Goal: Browse casually

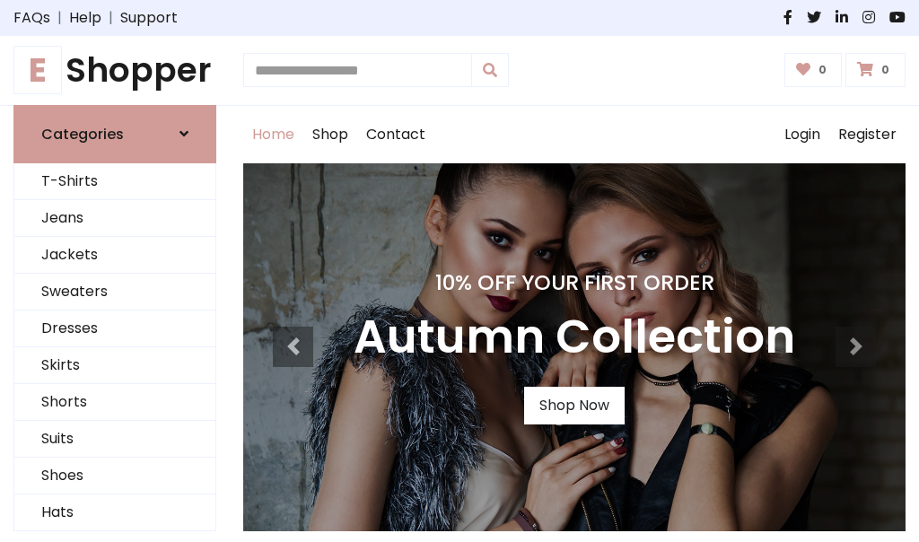
click at [459, 271] on h4 "10% Off Your First Order" at bounding box center [573, 282] width 441 height 25
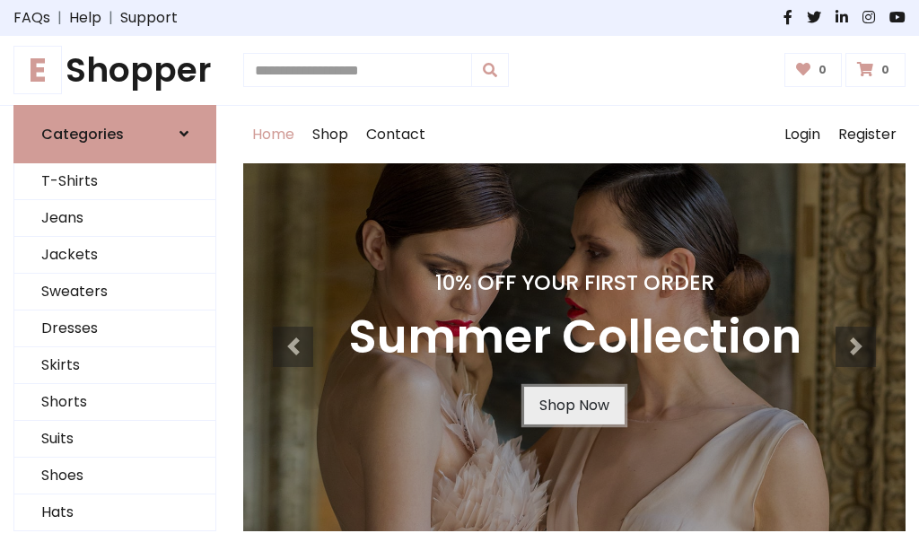
click at [573, 405] on link "Shop Now" at bounding box center [574, 406] width 100 height 38
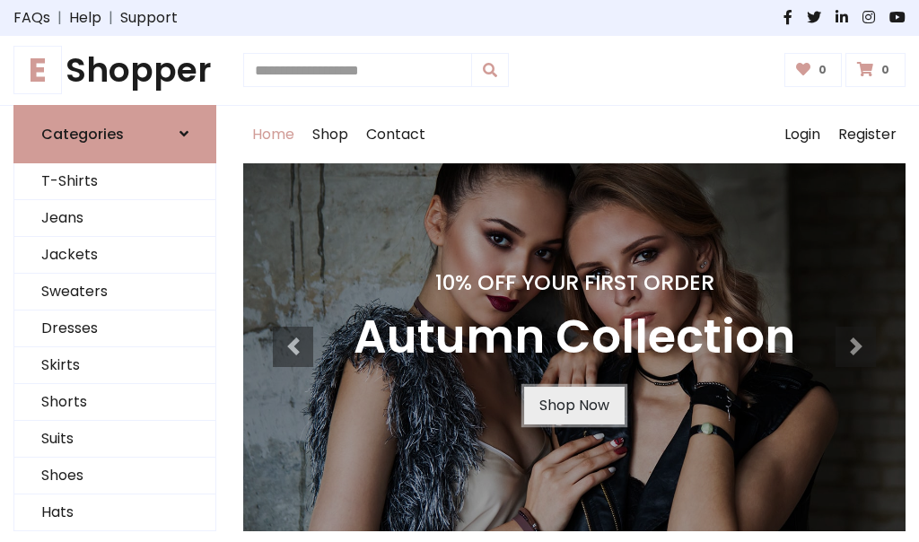
click at [573, 405] on link "Shop Now" at bounding box center [574, 406] width 100 height 38
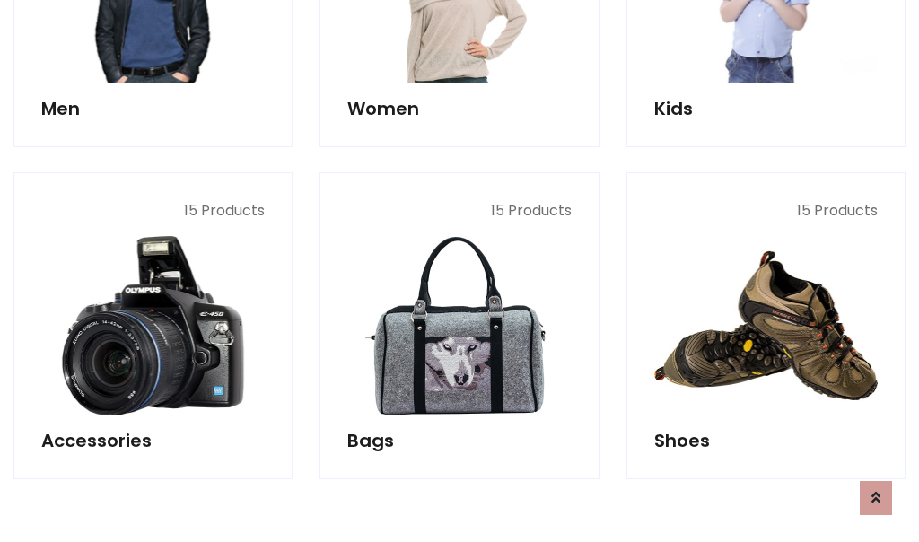
scroll to position [1789, 0]
